Goal: Information Seeking & Learning: Learn about a topic

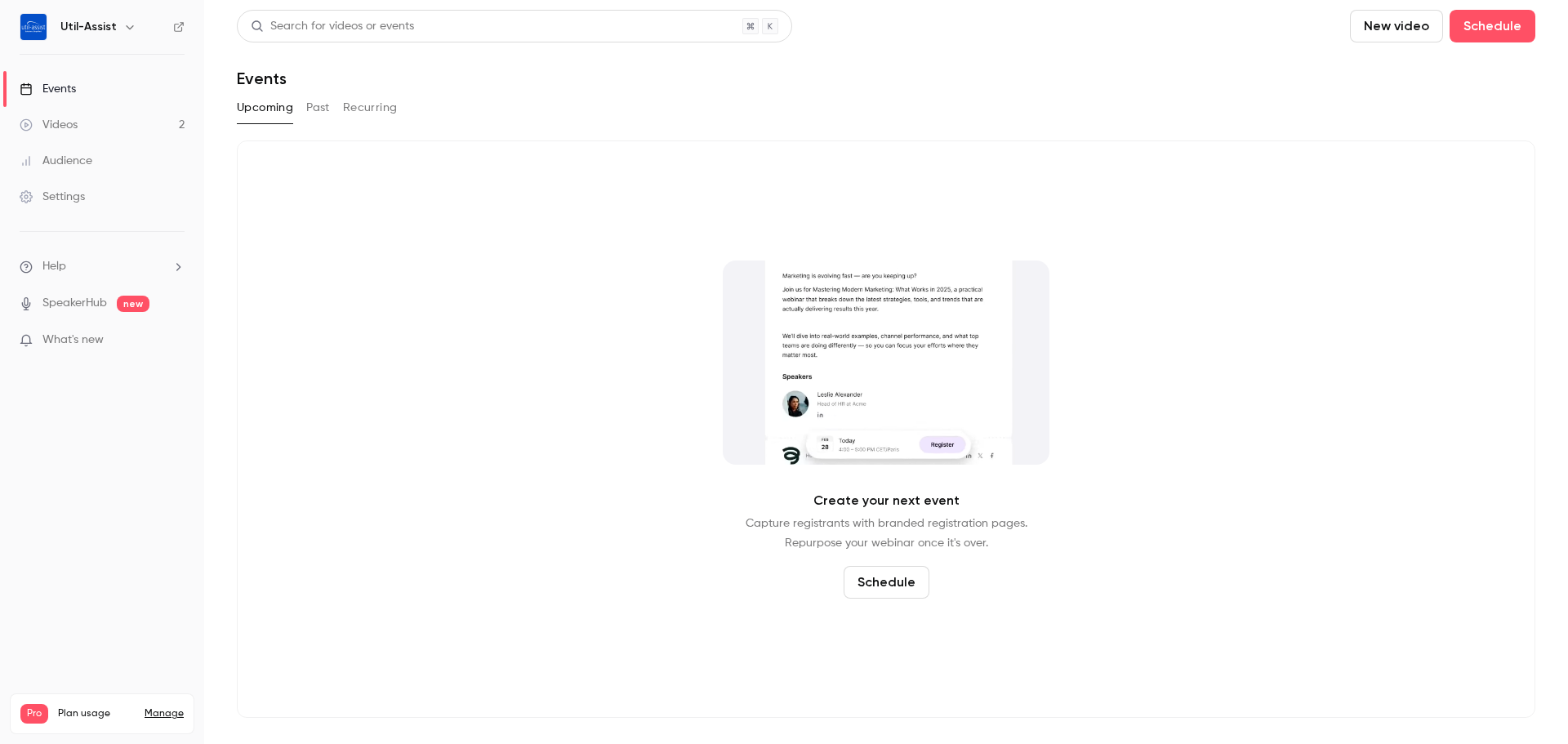
click at [127, 130] on link "Videos 2" at bounding box center [102, 125] width 204 height 36
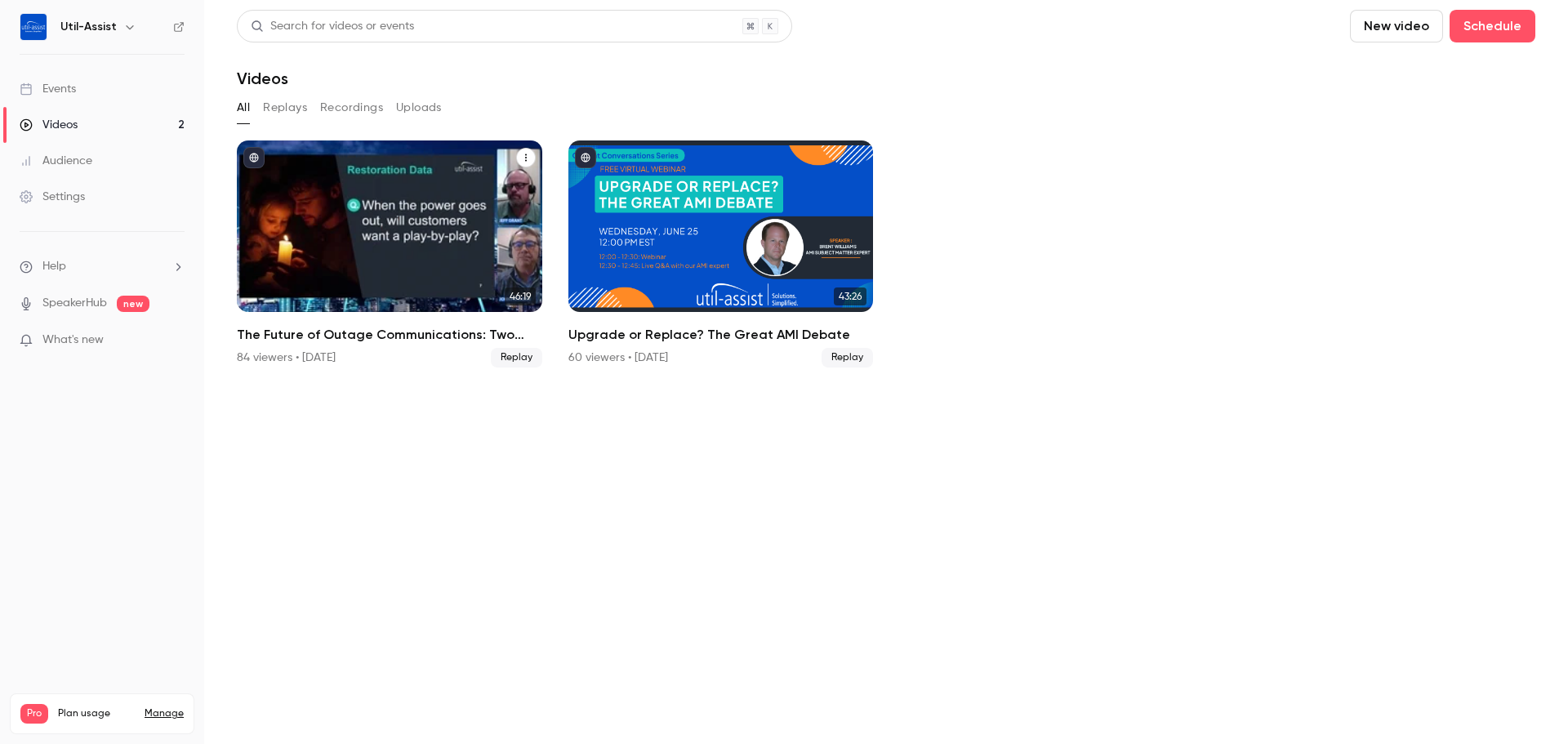
click at [335, 337] on h2 "The Future of Outage Communications: Two Expert Perspectives" at bounding box center [389, 335] width 305 height 20
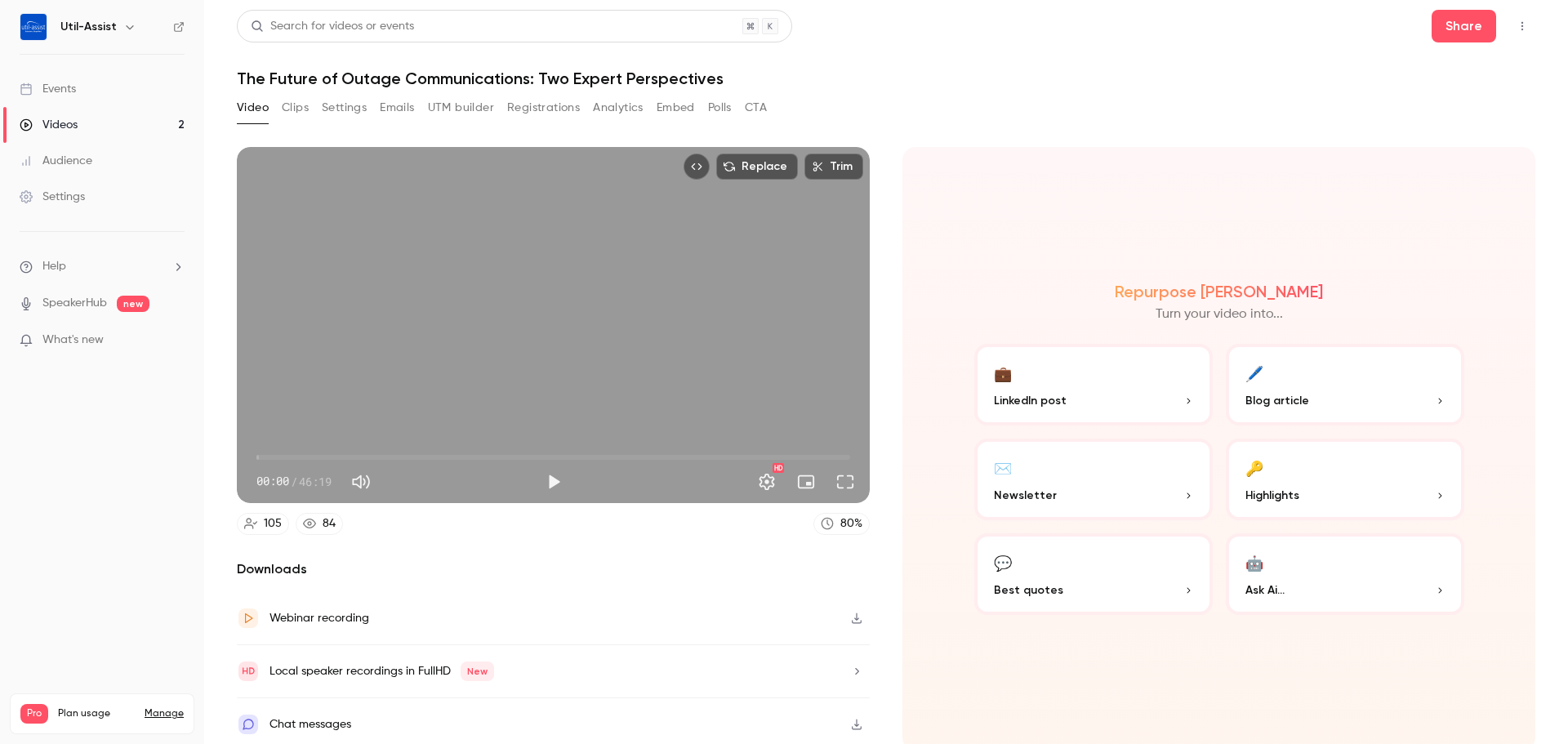
click at [77, 78] on link "Events" at bounding box center [102, 89] width 204 height 36
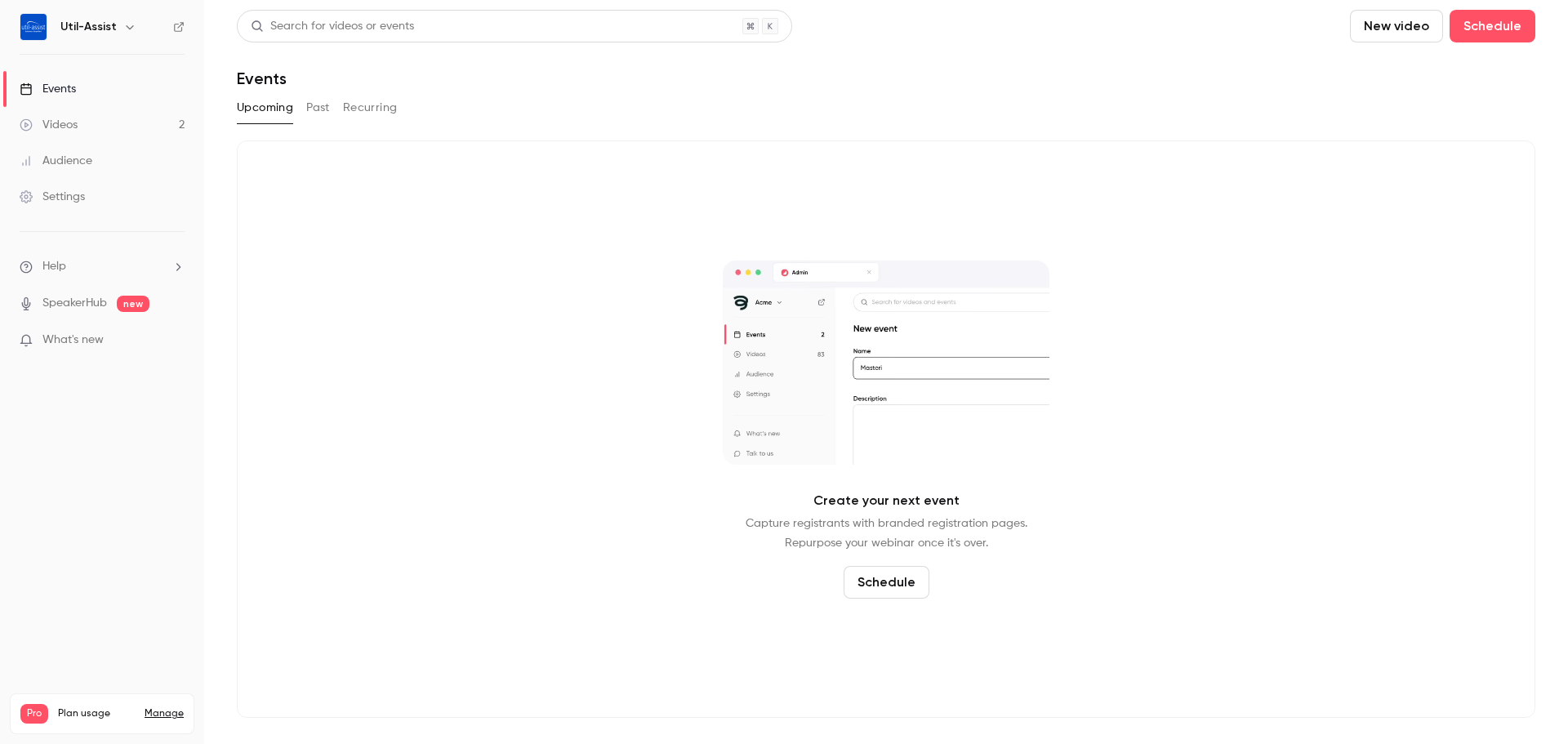
click at [315, 118] on button "Past" at bounding box center [318, 107] width 24 height 26
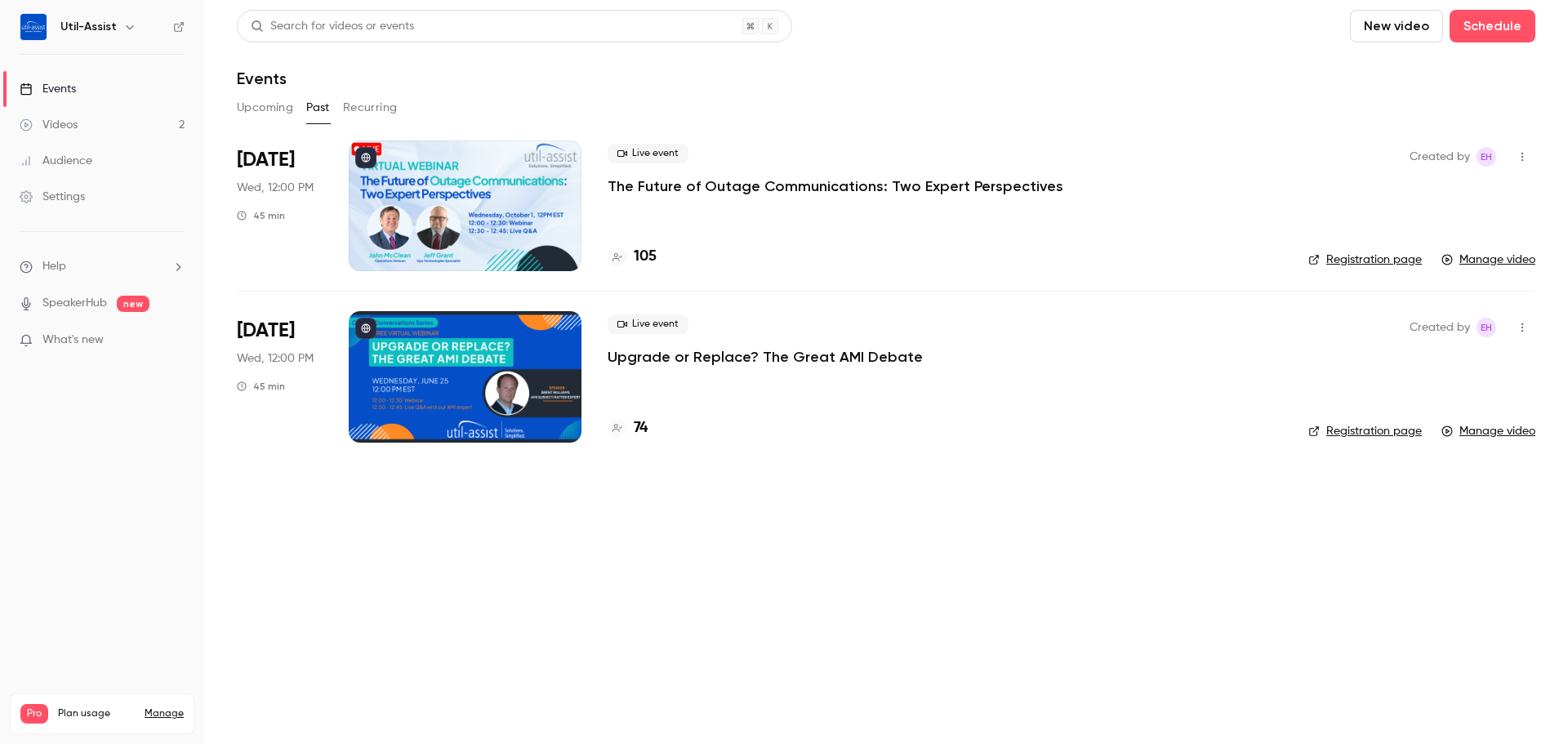
click at [1338, 263] on link "Registration page" at bounding box center [1365, 259] width 113 height 16
